Goal: Navigation & Orientation: Go to known website

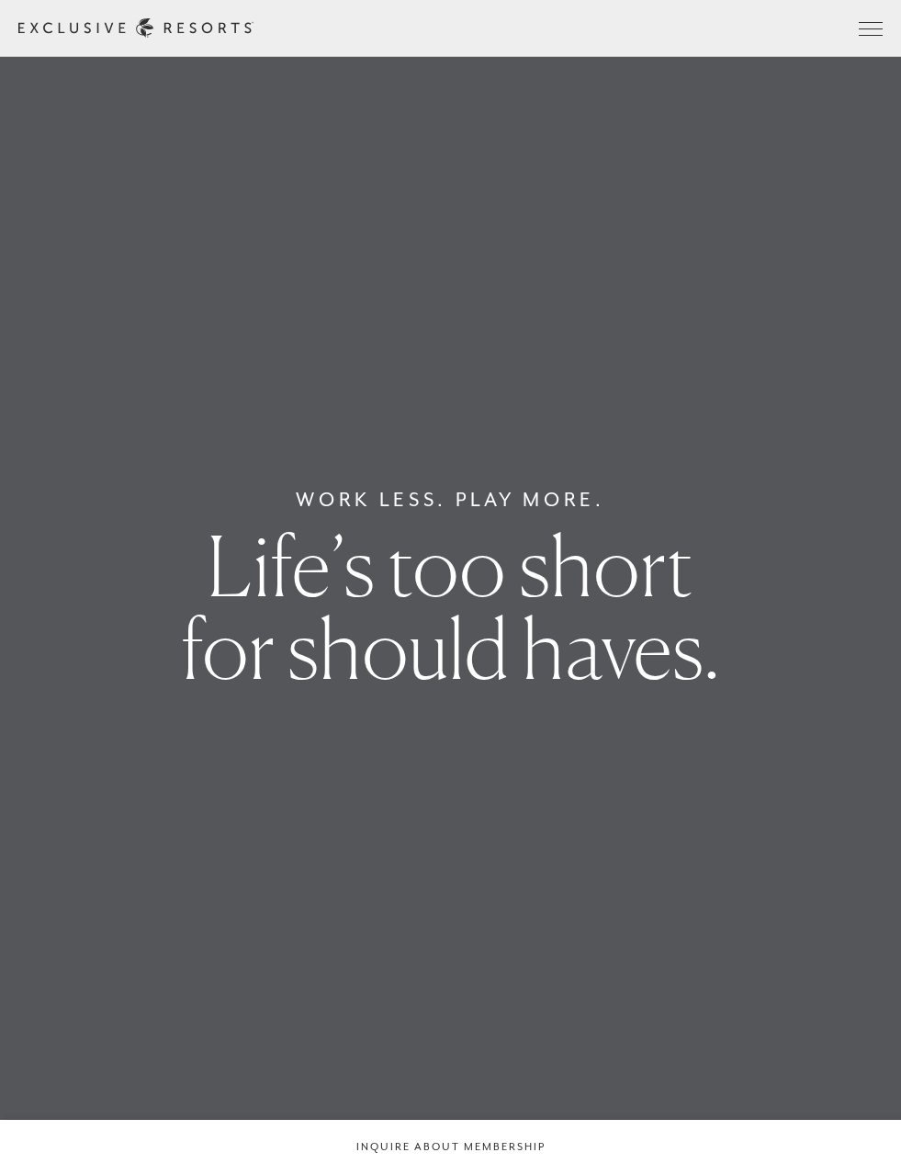
click at [864, 31] on span "Open navigation" at bounding box center [871, 28] width 24 height 13
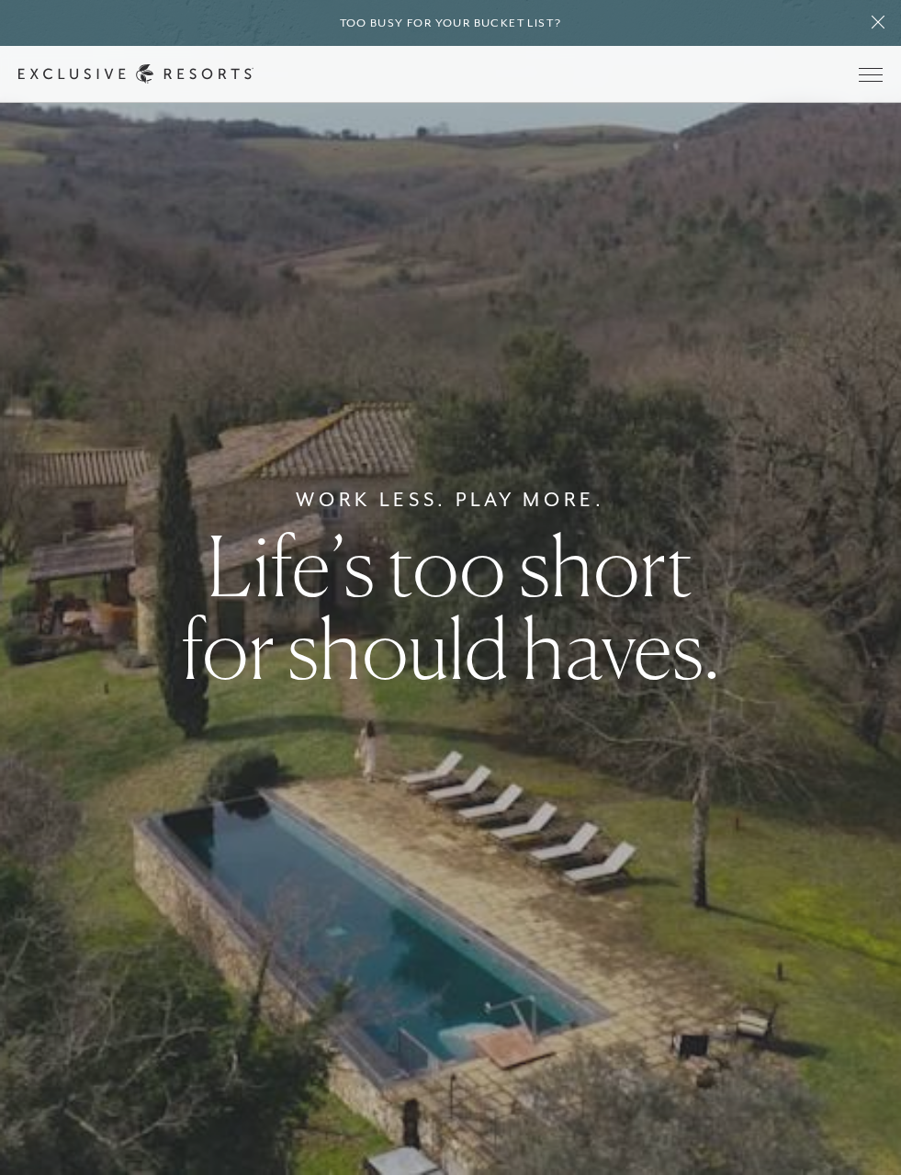
click at [862, 28] on icon at bounding box center [878, 22] width 35 height 15
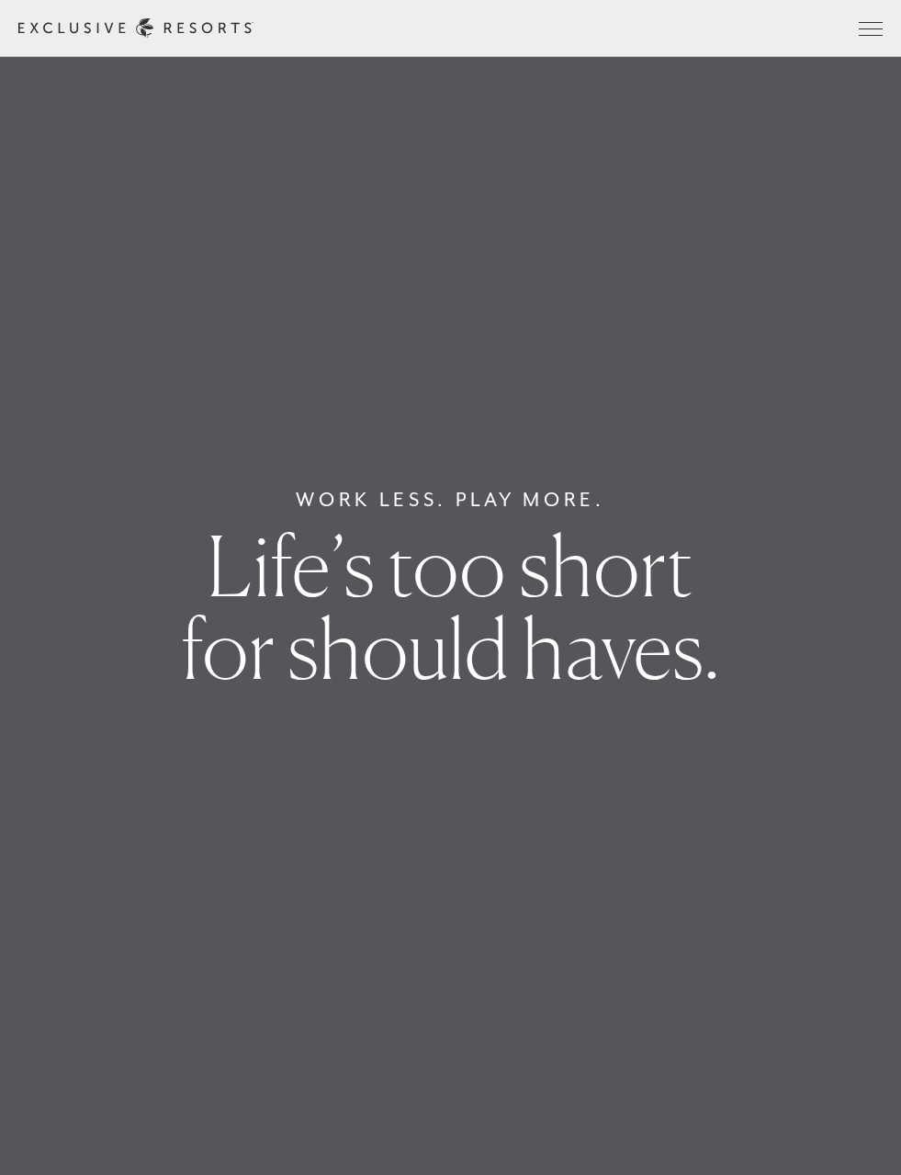
click at [871, 35] on span "Open navigation" at bounding box center [871, 35] width 24 height 1
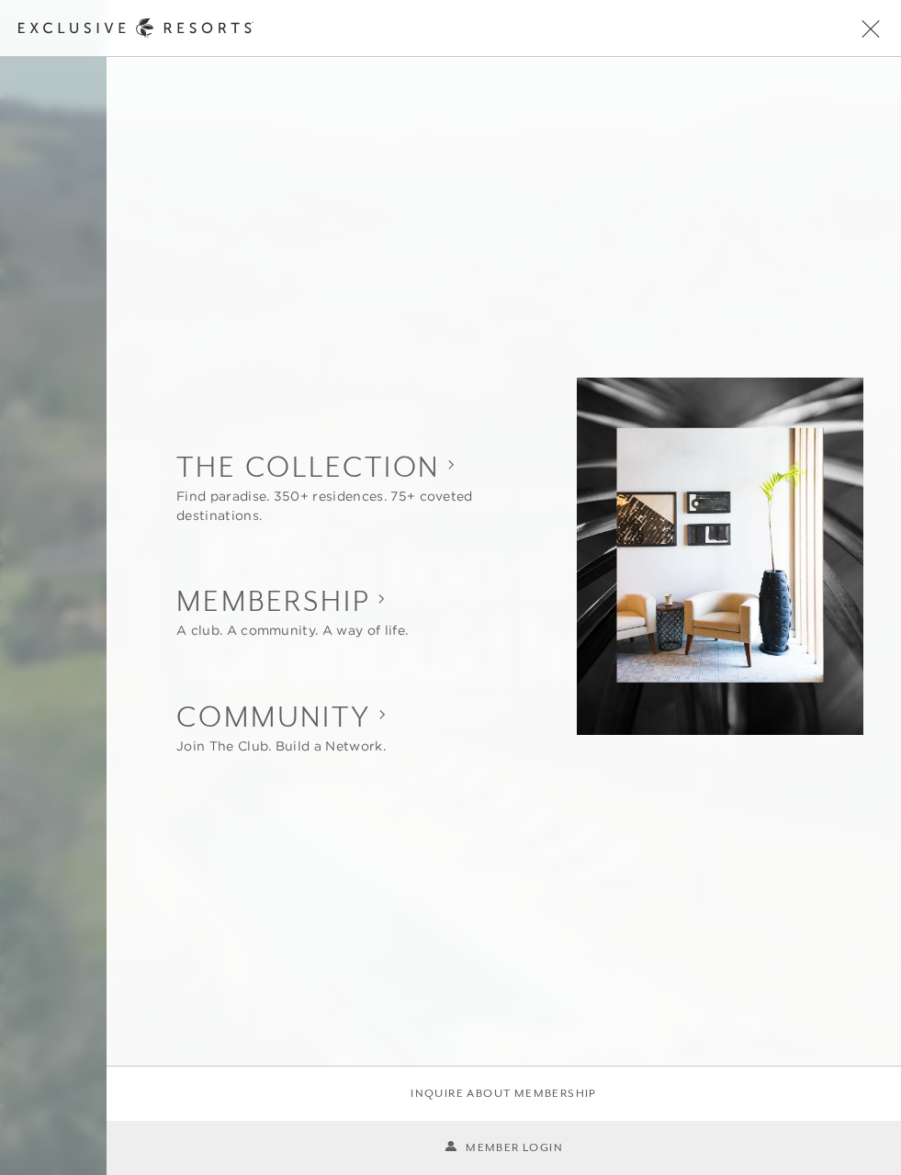
click at [536, 1133] on li "Member Login" at bounding box center [504, 1148] width 794 height 54
click at [527, 1141] on link "Member Login" at bounding box center [504, 1147] width 118 height 17
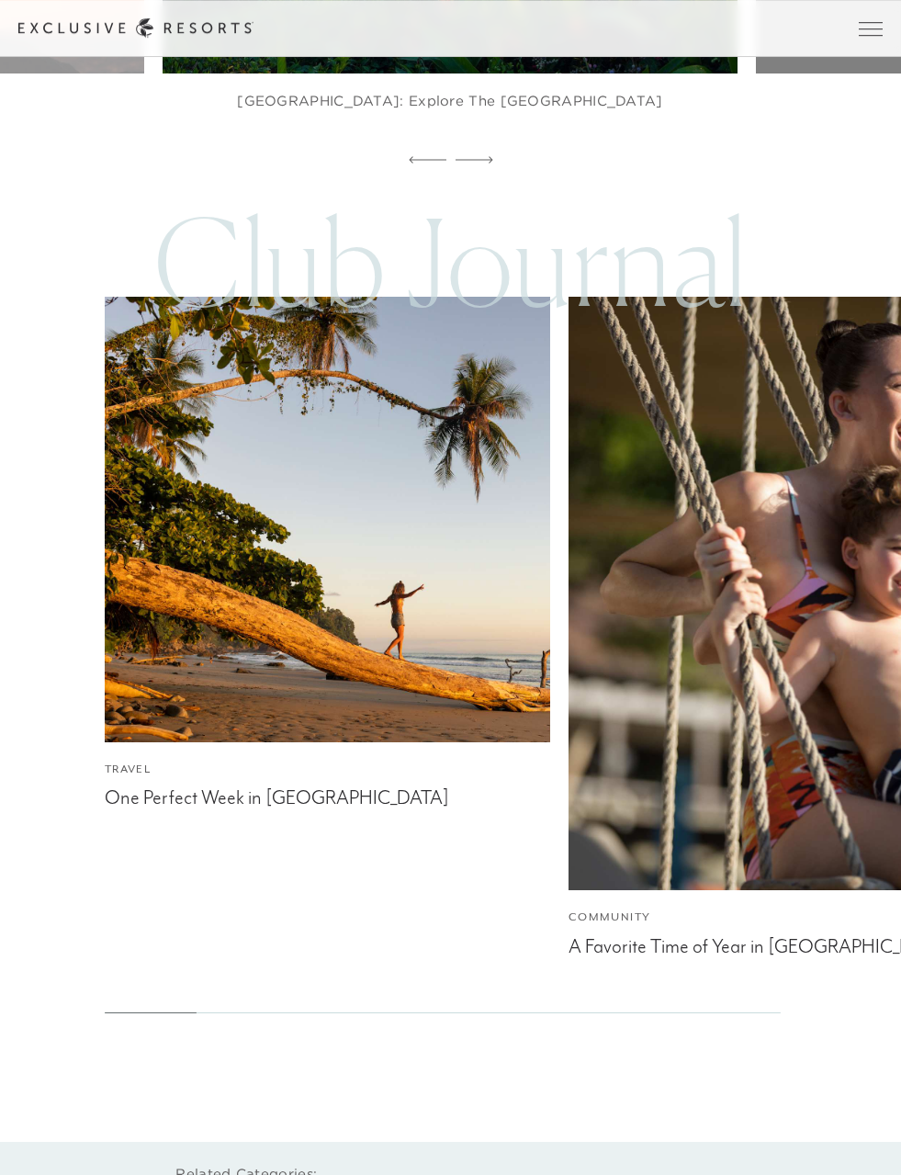
scroll to position [7152, 0]
